Goal: Use online tool/utility: Utilize a website feature to perform a specific function

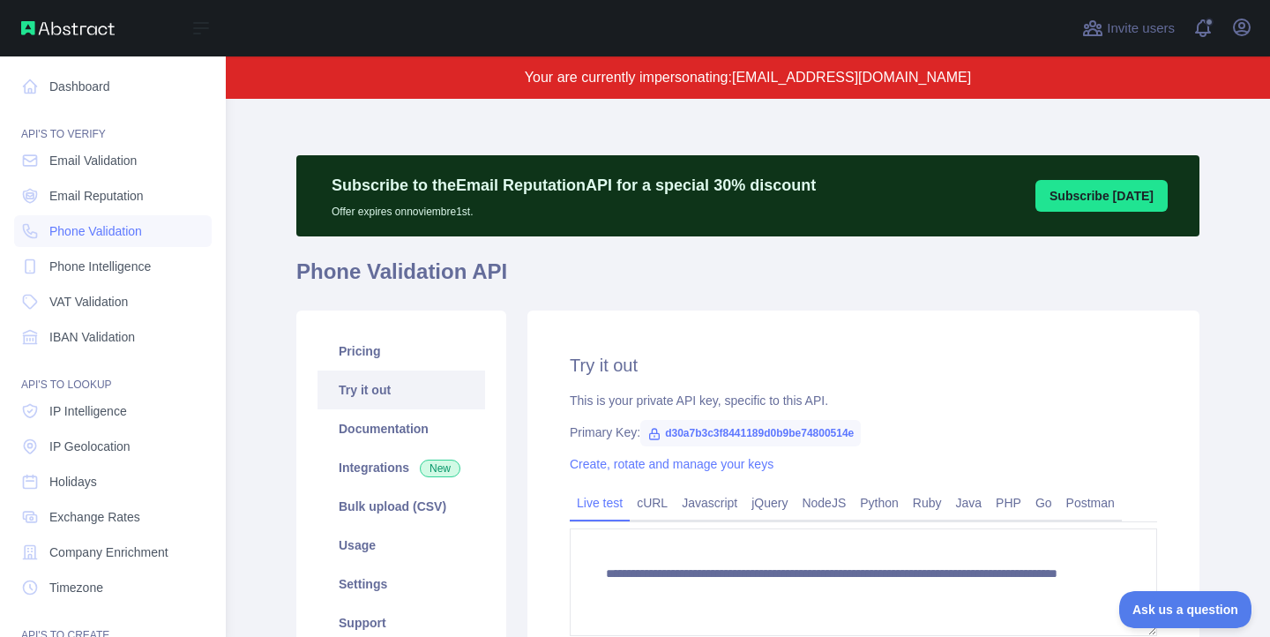
scroll to position [168, 0]
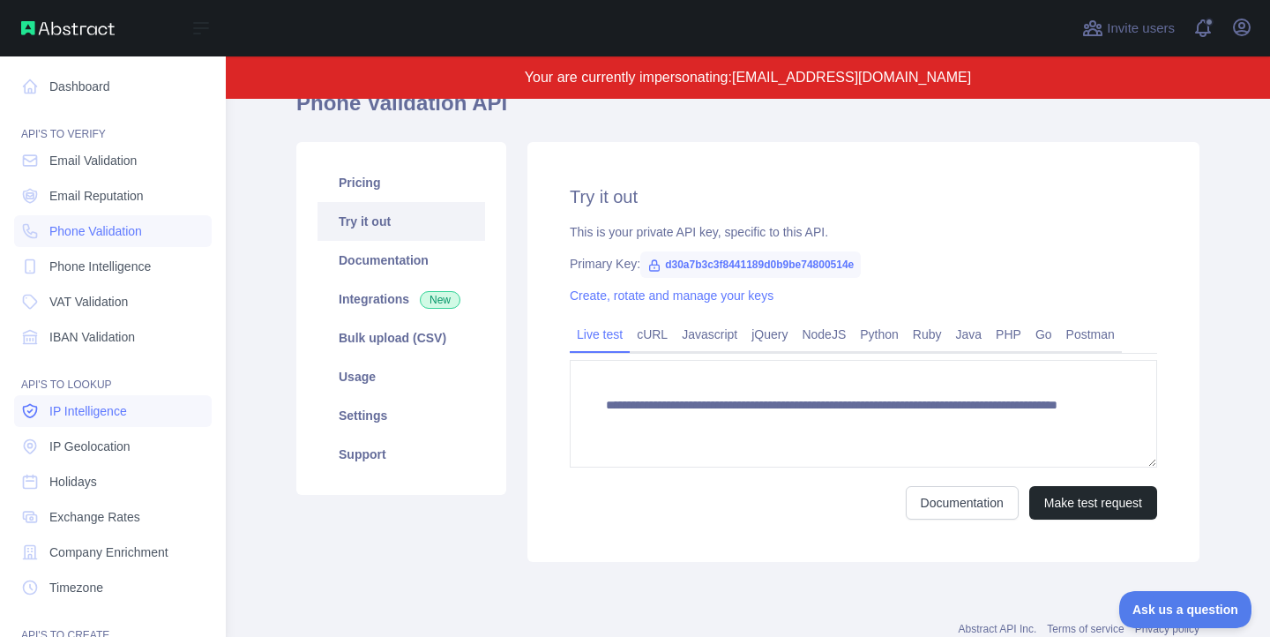
click at [112, 421] on link "IP Intelligence" at bounding box center [113, 411] width 198 height 32
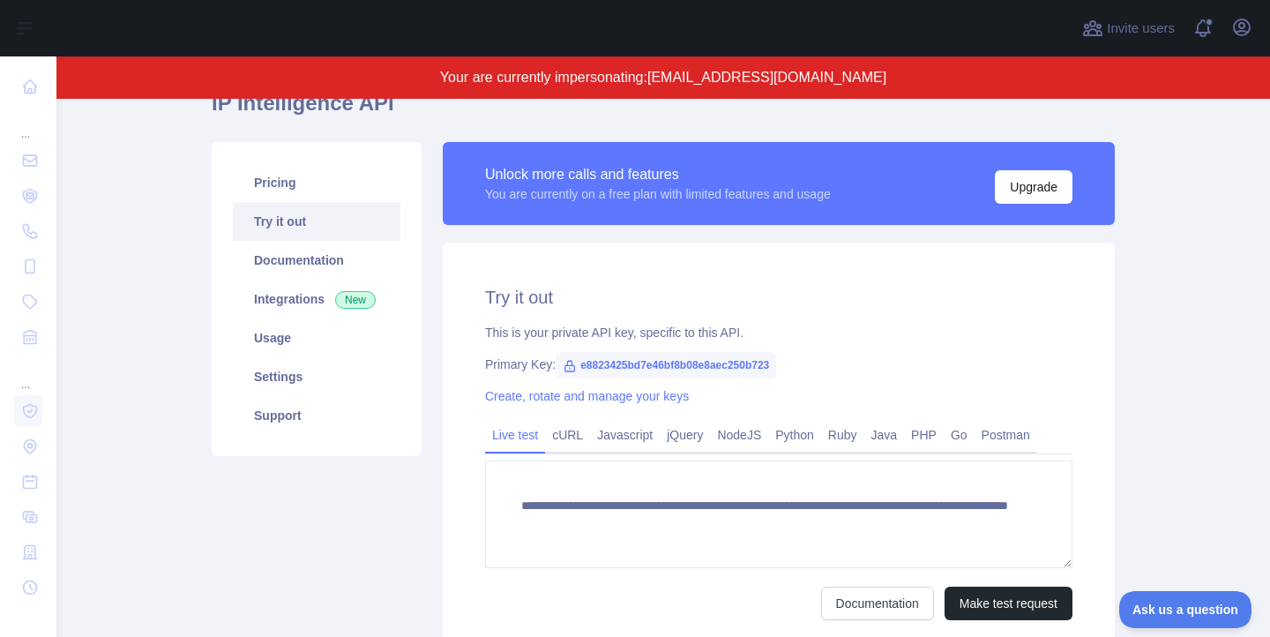
scroll to position [324, 0]
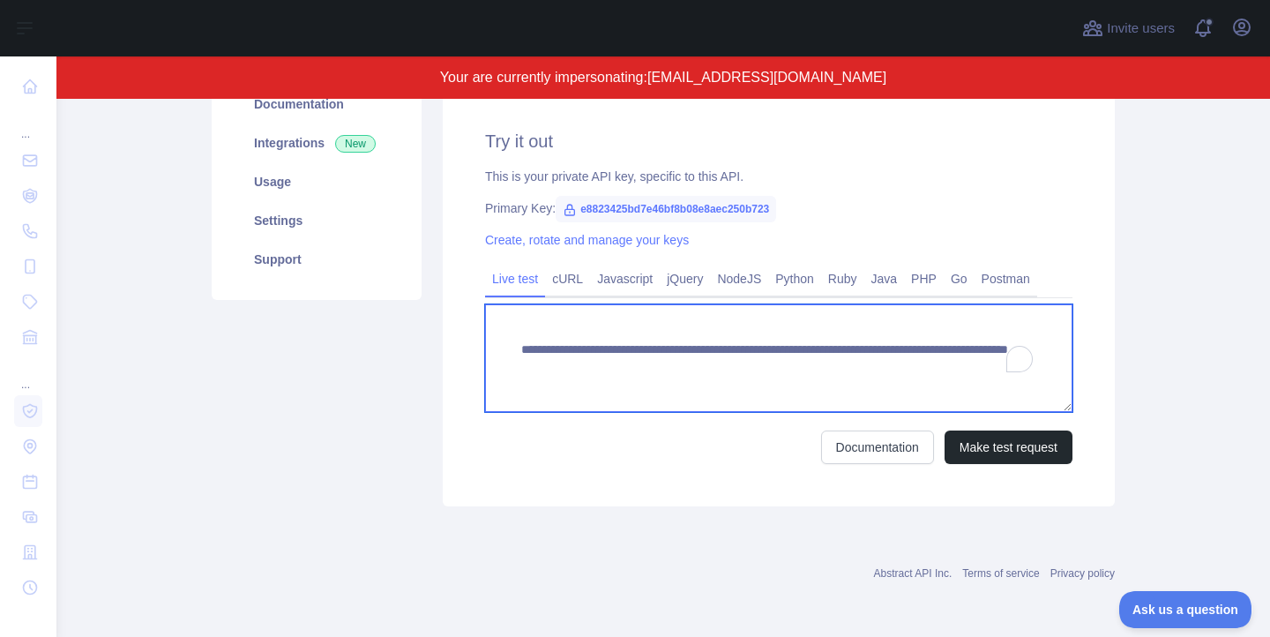
drag, startPoint x: 885, startPoint y: 368, endPoint x: 976, endPoint y: 377, distance: 91.3
click at [976, 377] on textarea "**********" at bounding box center [778, 358] width 587 height 108
paste textarea "To enrich screen reader interactions, please activate Accessibility in Grammarl…"
type textarea "**********"
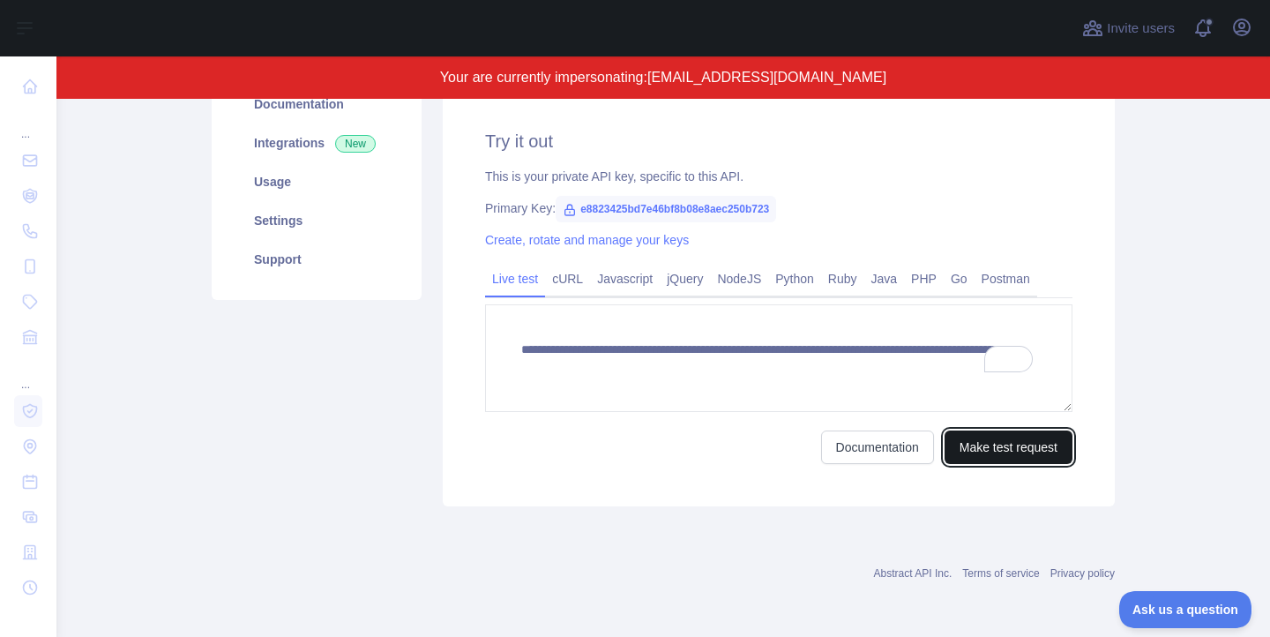
click at [980, 443] on button "Make test request" at bounding box center [1008, 447] width 128 height 34
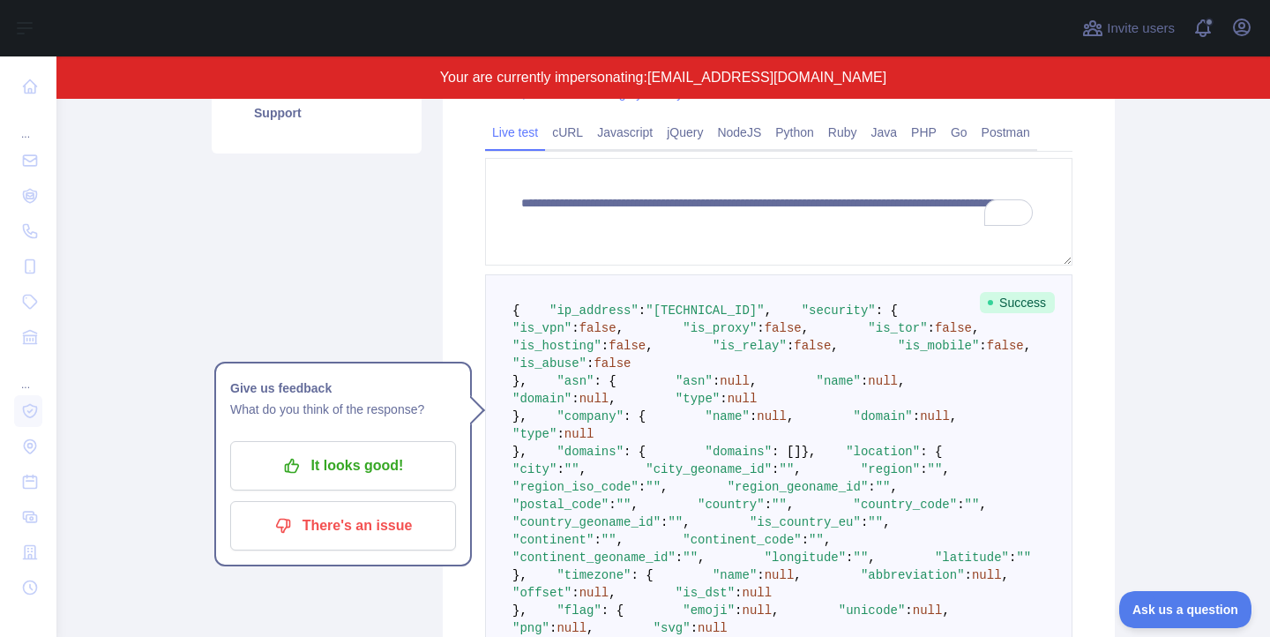
scroll to position [538, 0]
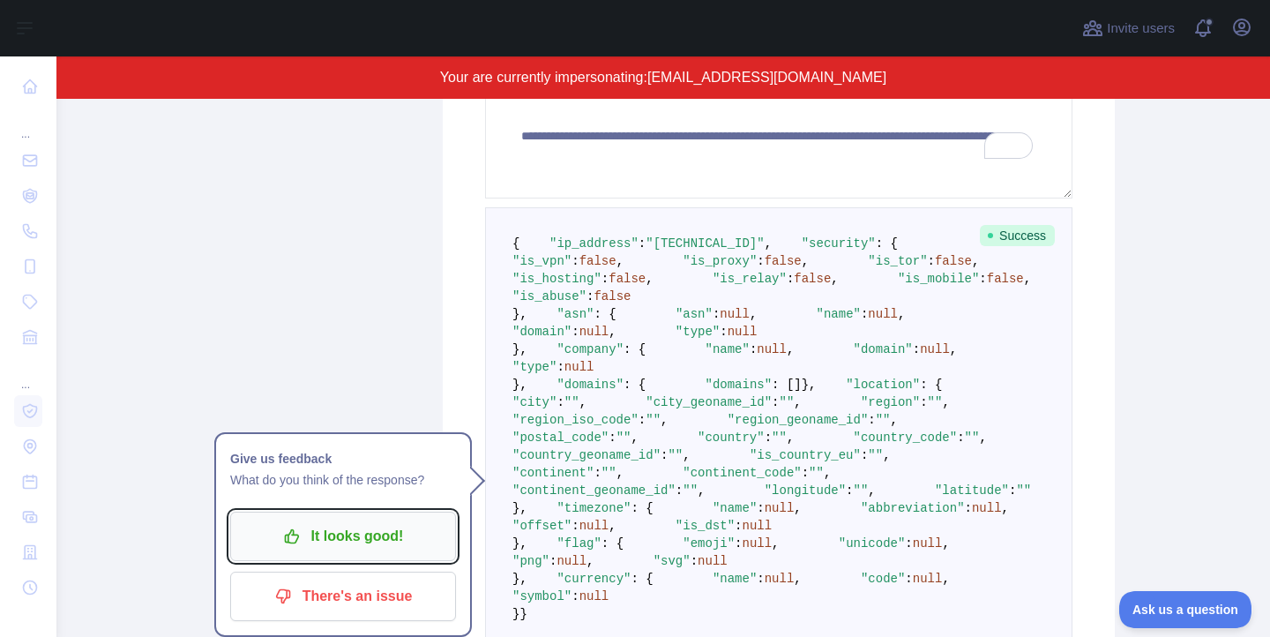
click at [355, 533] on p "It looks good!" at bounding box center [342, 536] width 199 height 30
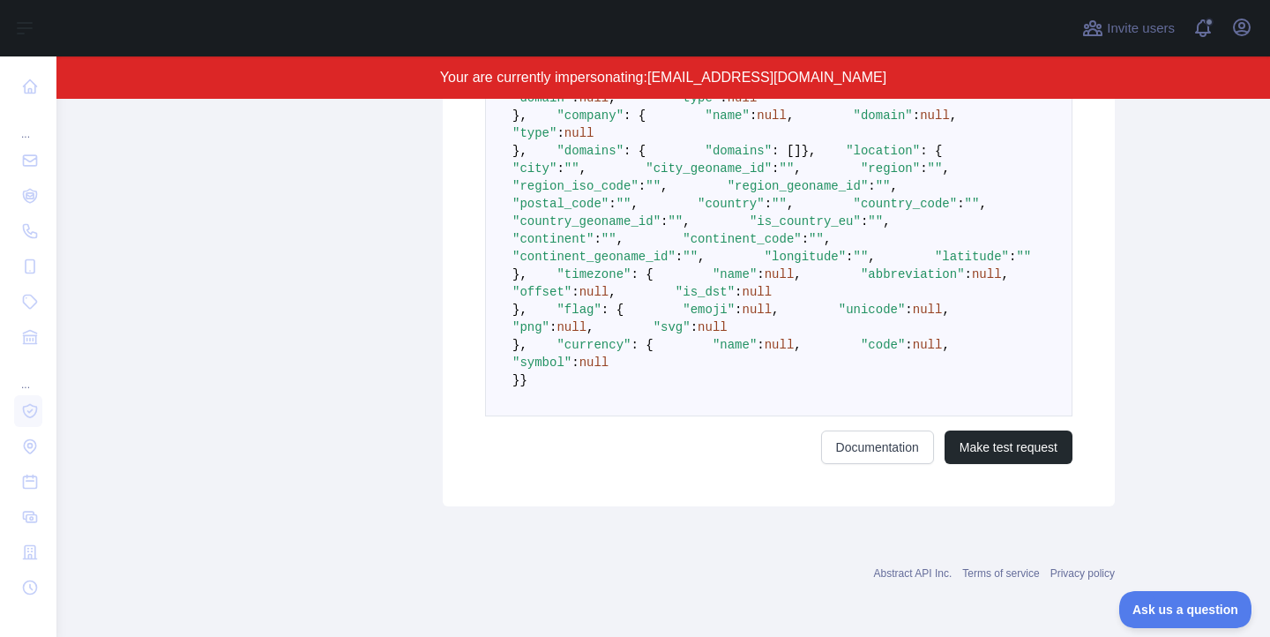
scroll to position [1442, 0]
click at [993, 460] on button "Make test request" at bounding box center [1008, 447] width 128 height 34
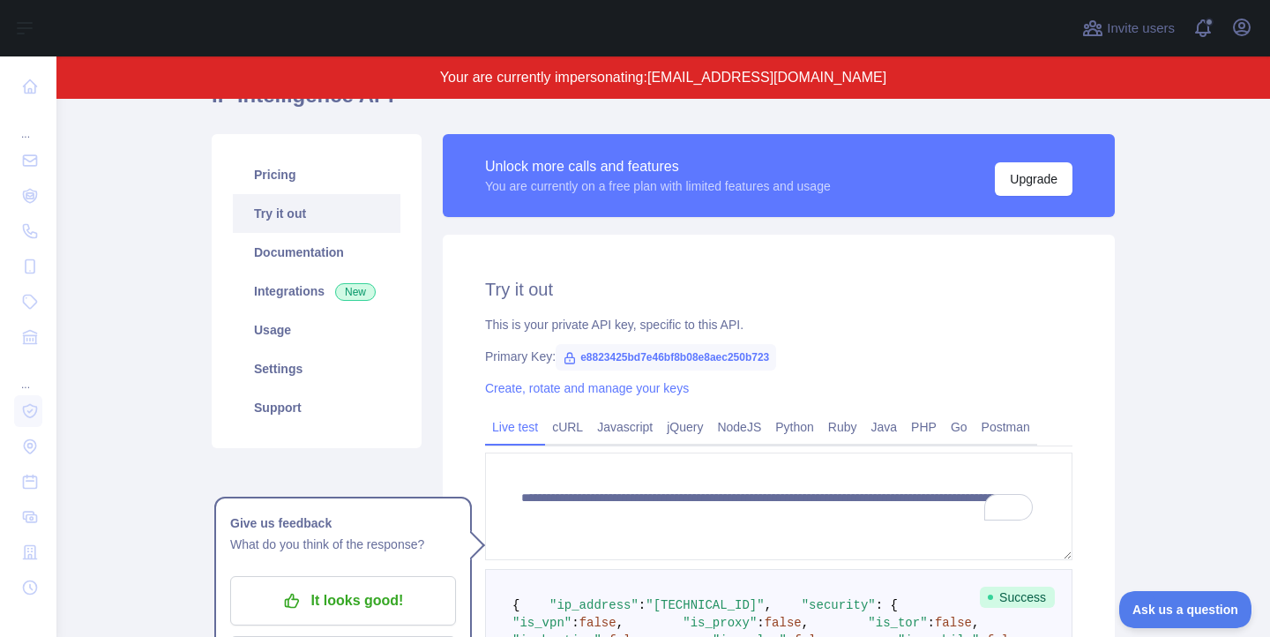
scroll to position [271, 0]
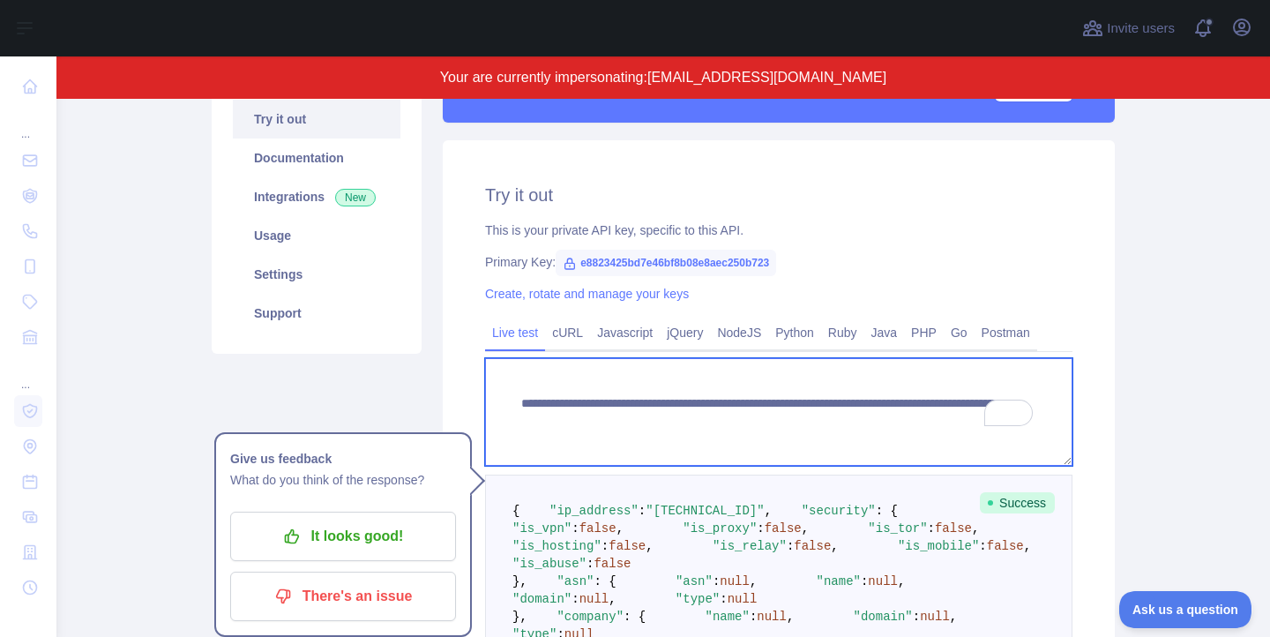
drag, startPoint x: 884, startPoint y: 421, endPoint x: 964, endPoint y: 426, distance: 80.4
click at [964, 426] on textarea "**********" at bounding box center [778, 412] width 587 height 108
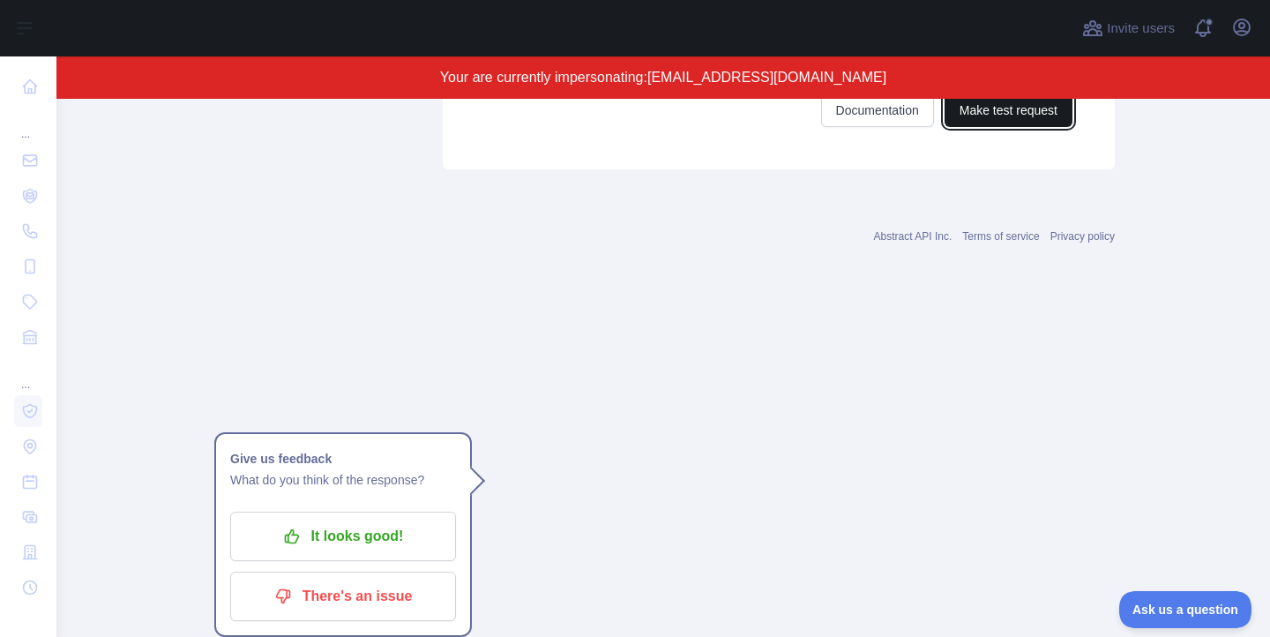
click at [990, 127] on button "Make test request" at bounding box center [1008, 110] width 128 height 34
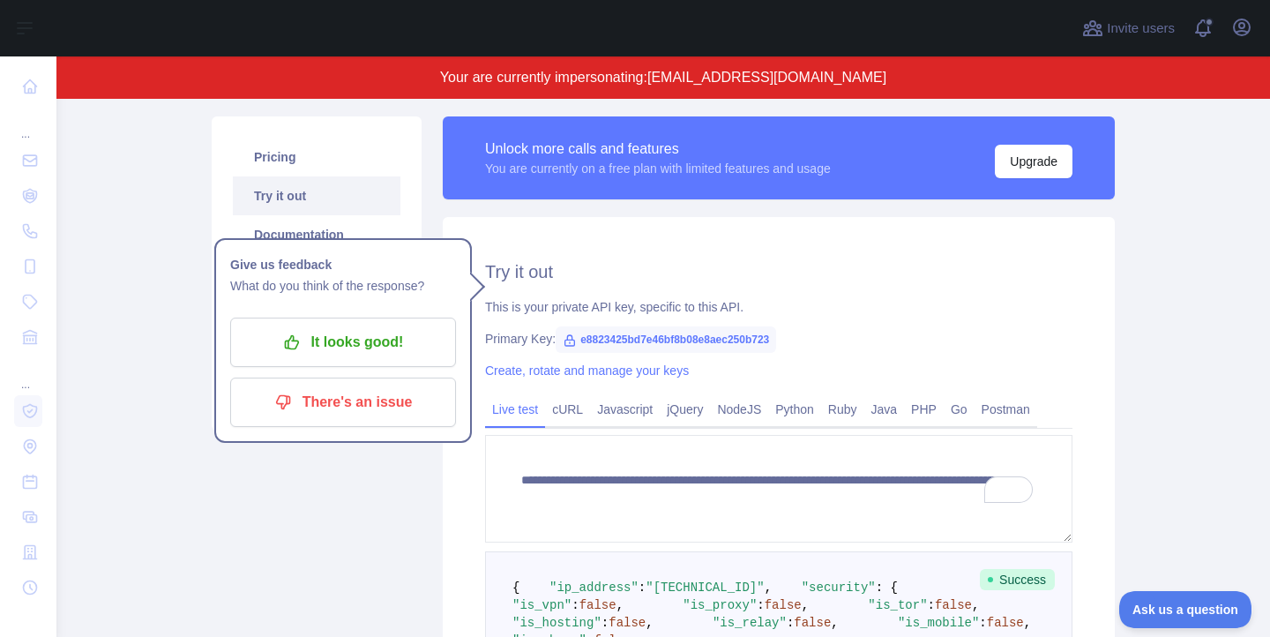
scroll to position [0, 0]
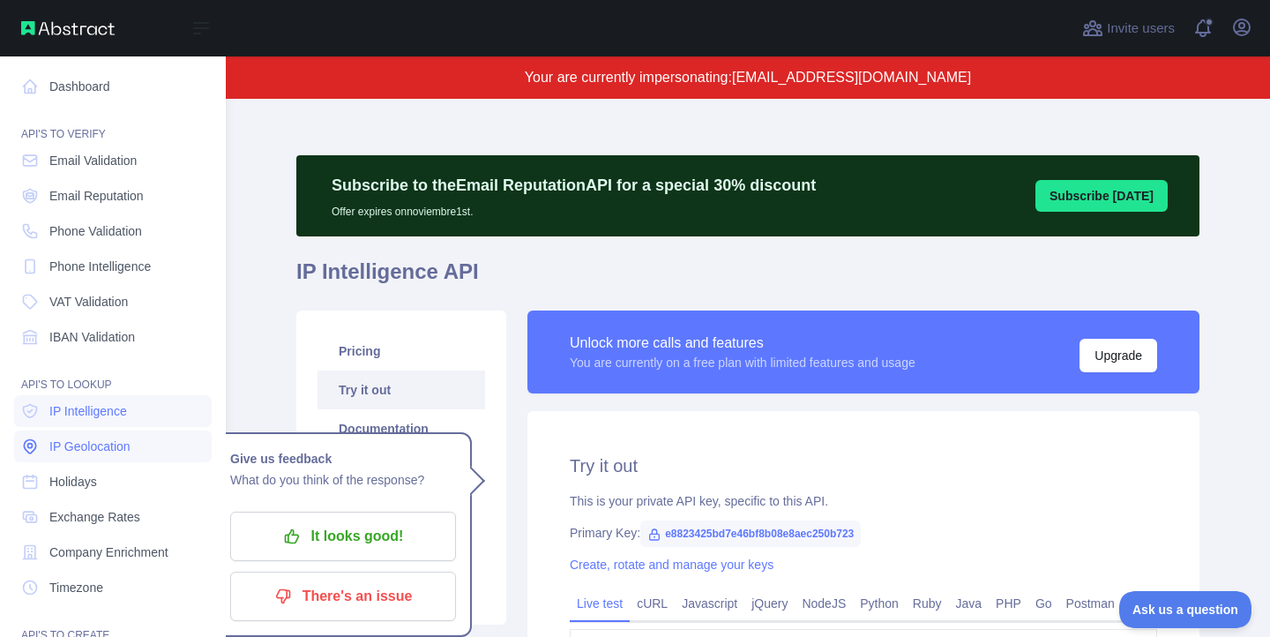
click at [83, 446] on span "IP Geolocation" at bounding box center [89, 446] width 81 height 18
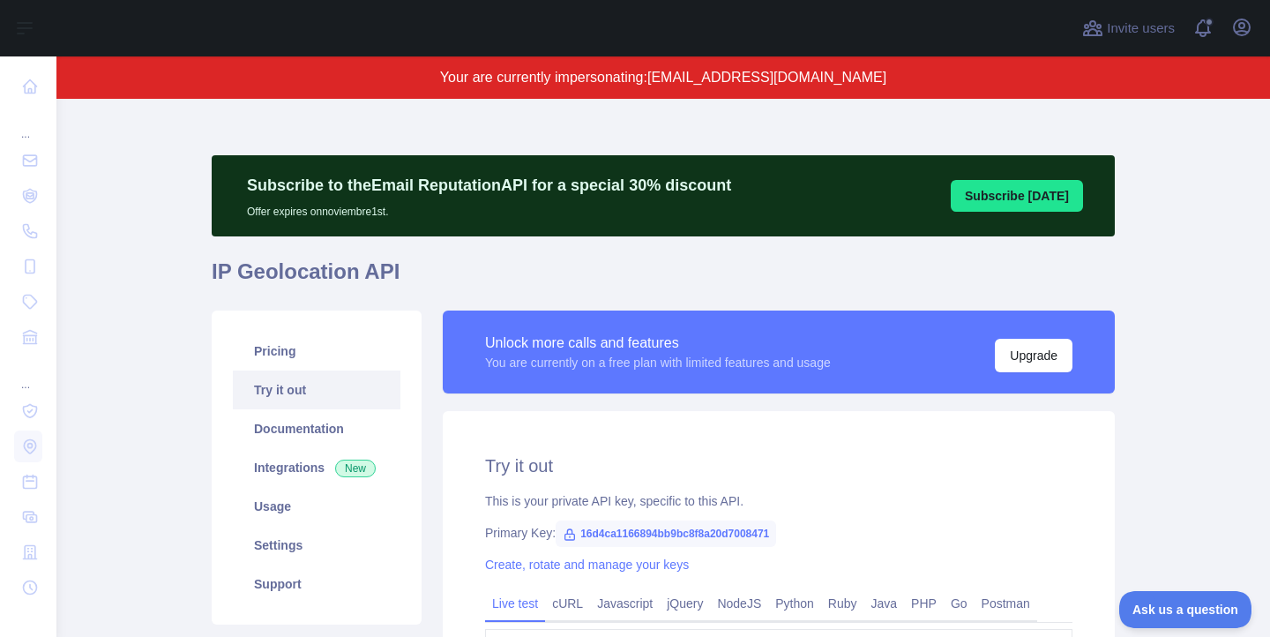
scroll to position [324, 0]
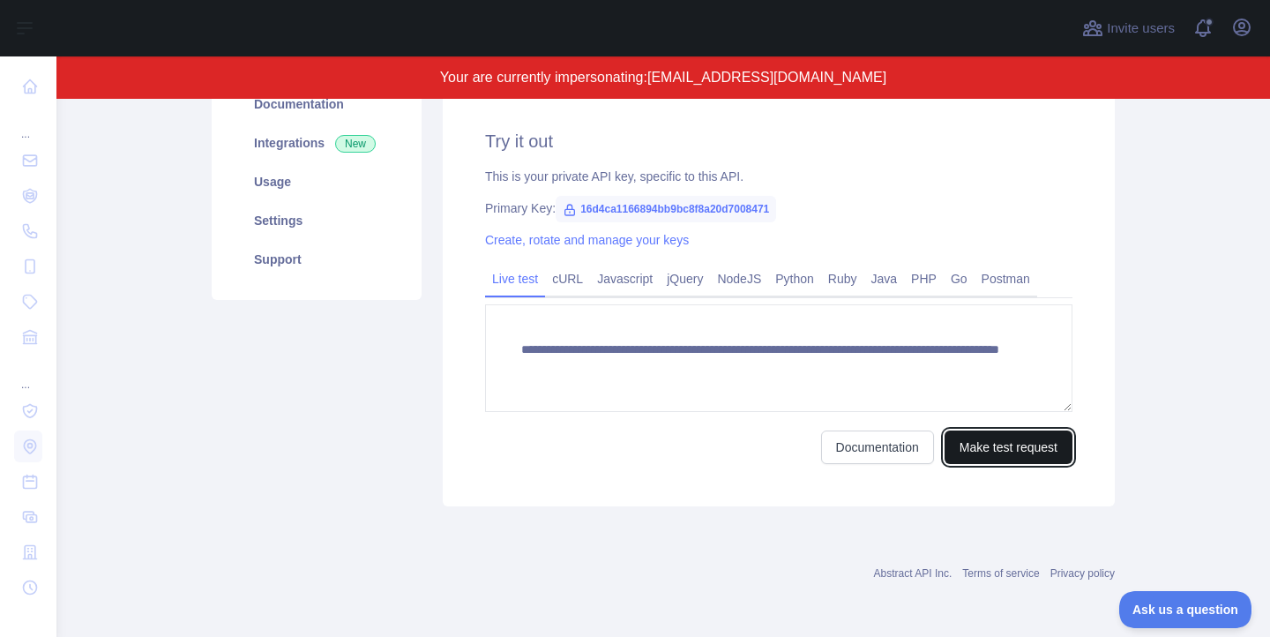
click at [981, 438] on button "Make test request" at bounding box center [1008, 447] width 128 height 34
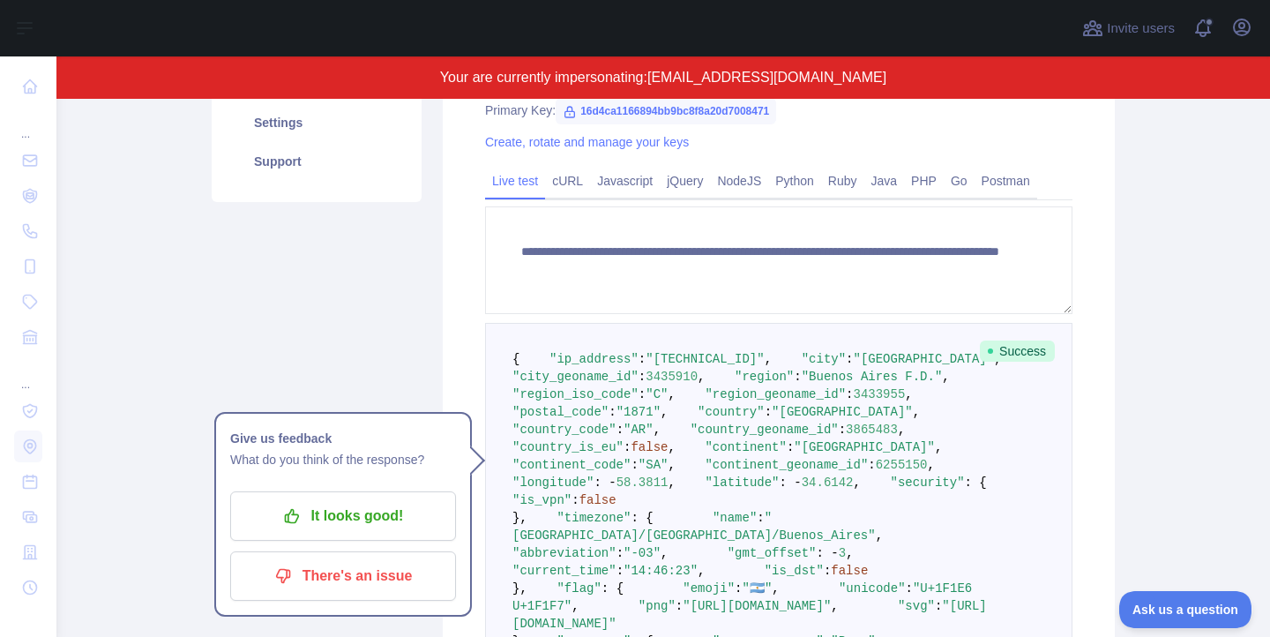
scroll to position [378, 0]
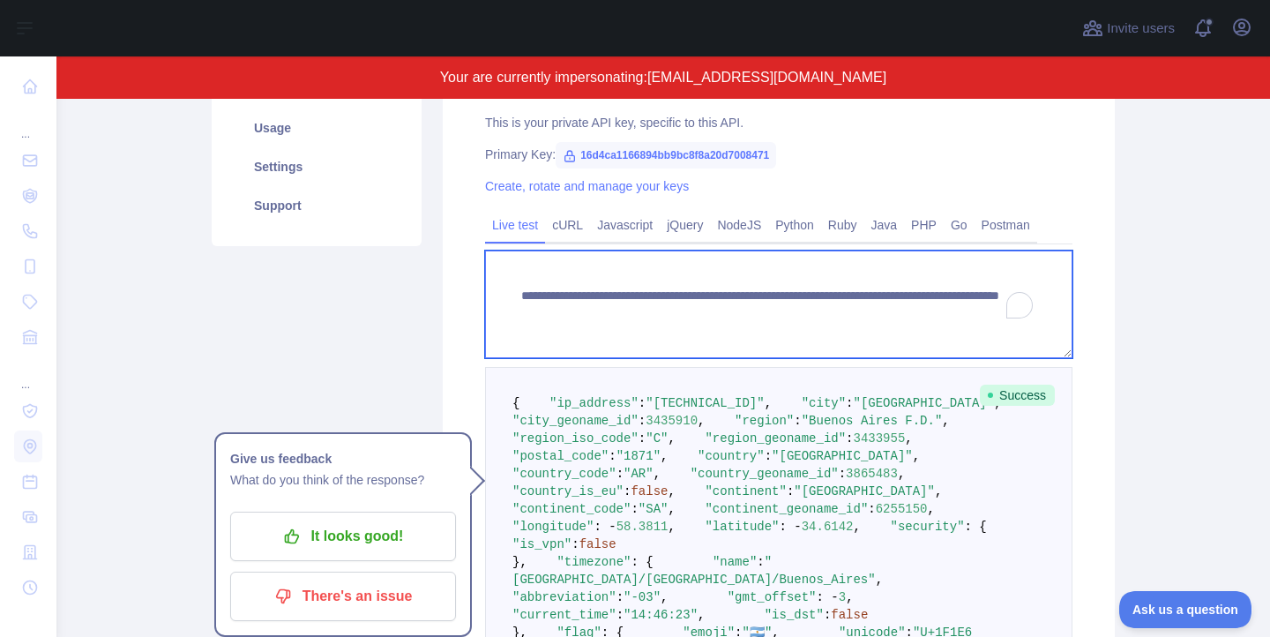
drag, startPoint x: 878, startPoint y: 314, endPoint x: 1001, endPoint y: 314, distance: 122.6
click at [1001, 314] on textarea "**********" at bounding box center [778, 304] width 587 height 108
paste textarea "To enrich screen reader interactions, please activate Accessibility in Grammarl…"
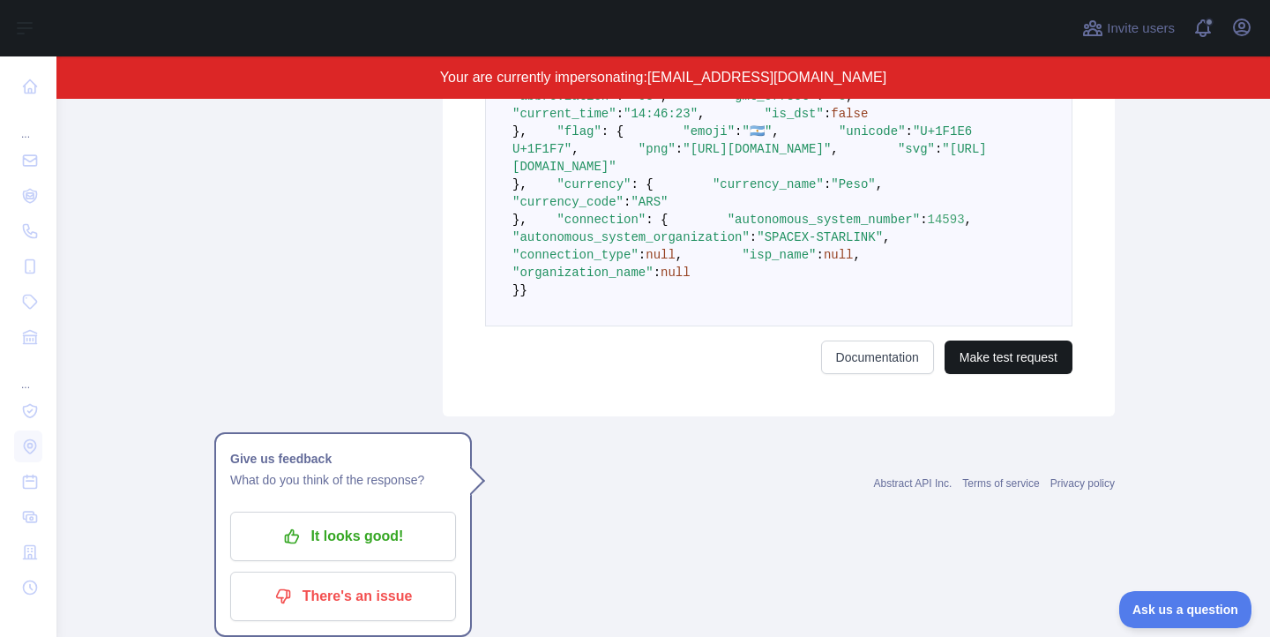
type textarea "**********"
click at [984, 374] on button "Make test request" at bounding box center [1008, 357] width 128 height 34
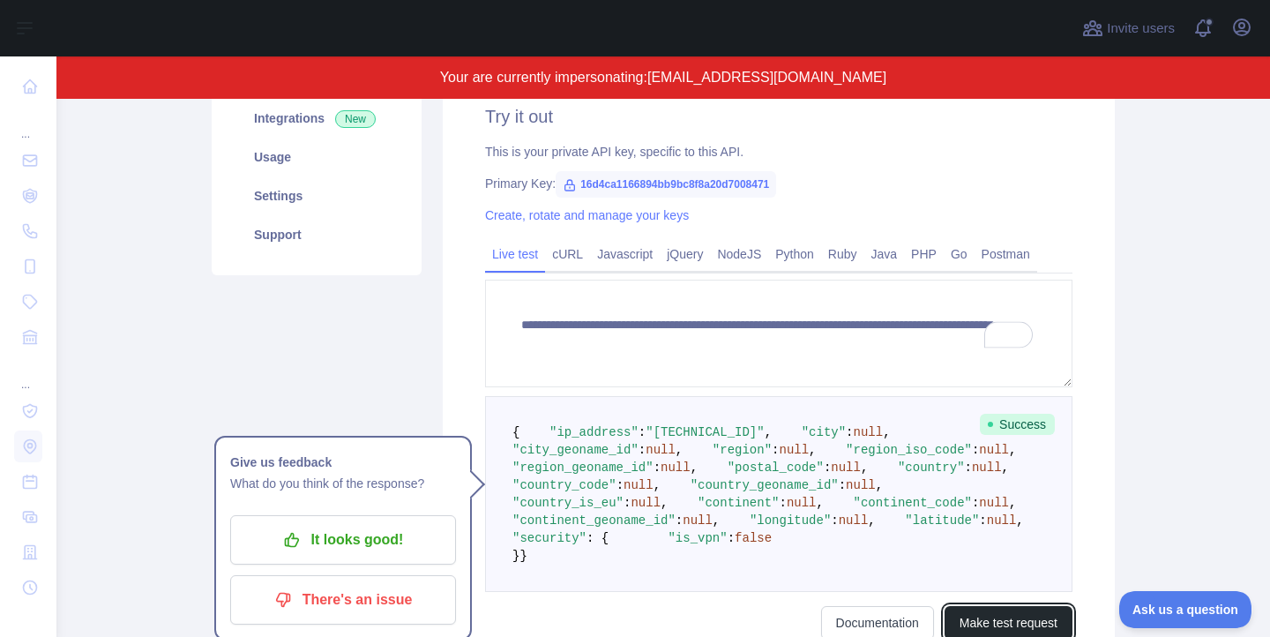
scroll to position [565, 0]
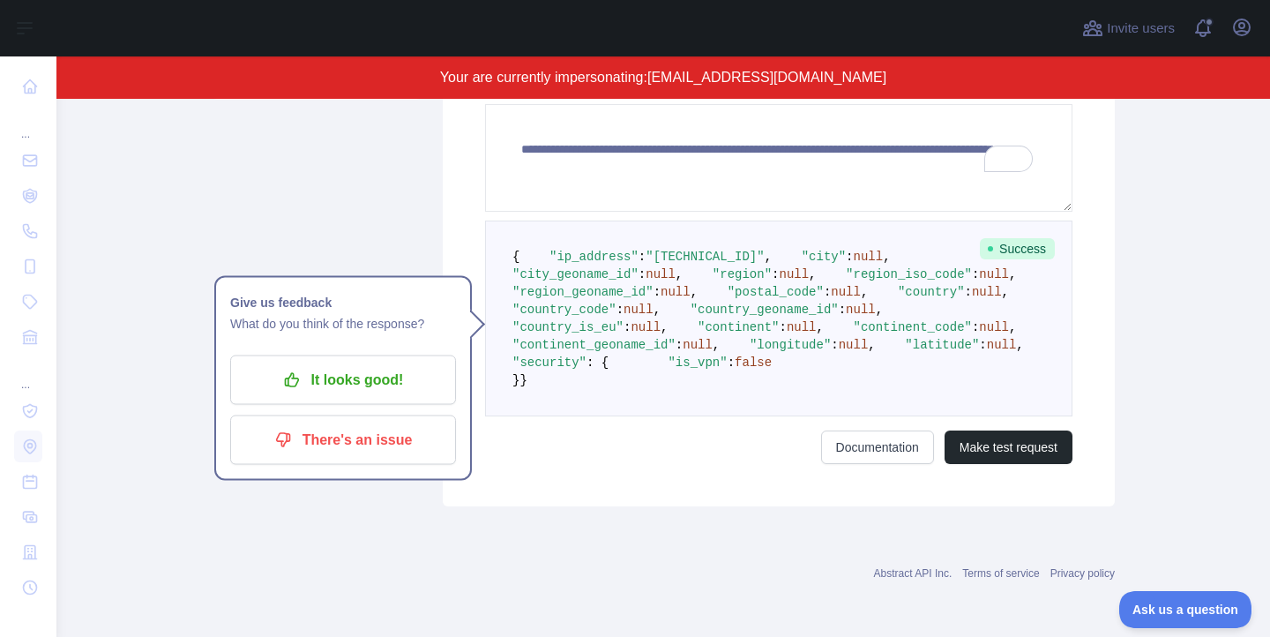
click at [319, 504] on div "Pricing Try it out Documentation Integrations New Usage Settings Support" at bounding box center [316, 146] width 231 height 720
click at [327, 365] on p "It looks good!" at bounding box center [342, 380] width 199 height 30
